Goal: Task Accomplishment & Management: Complete application form

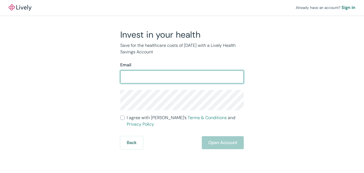
click at [164, 77] on input "Email" at bounding box center [182, 77] width 124 height 11
click at [183, 77] on input "Email" at bounding box center [182, 77] width 124 height 11
type input "[EMAIL_ADDRESS][DOMAIN_NAME]"
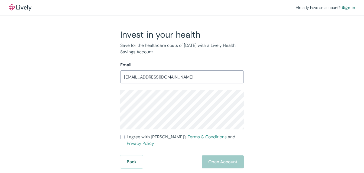
click at [123, 137] on input "I agree with Lively’s Terms & Conditions and Privacy Policy" at bounding box center [122, 137] width 4 height 4
checkbox input "true"
click at [218, 156] on button "Open Account" at bounding box center [223, 162] width 42 height 13
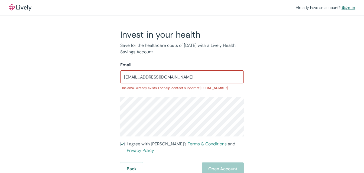
click at [349, 7] on div "Sign in" at bounding box center [349, 7] width 14 height 7
